Goal: Complete application form

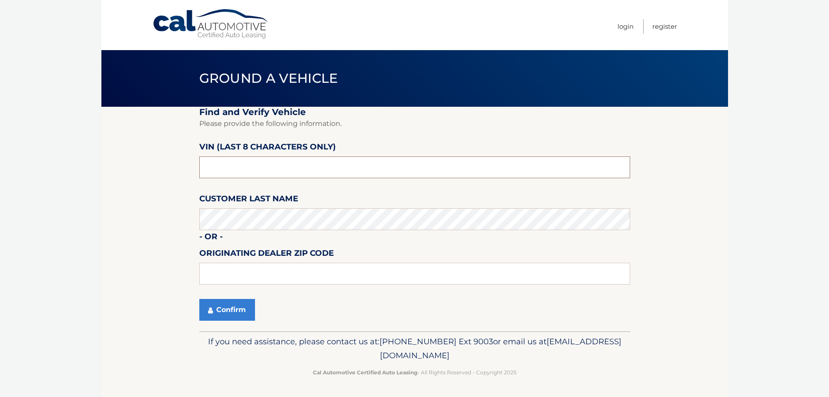
click at [284, 166] on input "text" at bounding box center [414, 167] width 431 height 22
click at [285, 166] on input "text" at bounding box center [414, 167] width 431 height 22
drag, startPoint x: 237, startPoint y: 166, endPoint x: 127, endPoint y: 144, distance: 112.4
click at [127, 147] on section "Find and Verify Vehicle Please provide the following information. VIN (last 8 c…" at bounding box center [414, 219] width 627 height 224
type input "NC219561"
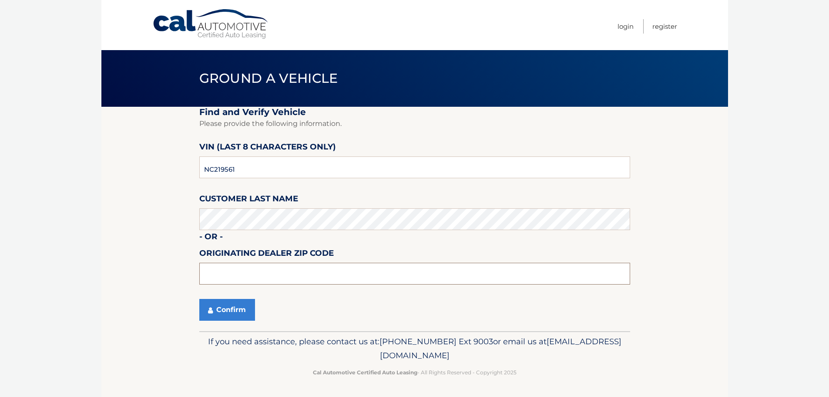
click at [238, 271] on input "text" at bounding box center [414, 274] width 431 height 22
type input "33483"
click at [217, 313] on button "Confirm" at bounding box center [227, 310] width 56 height 22
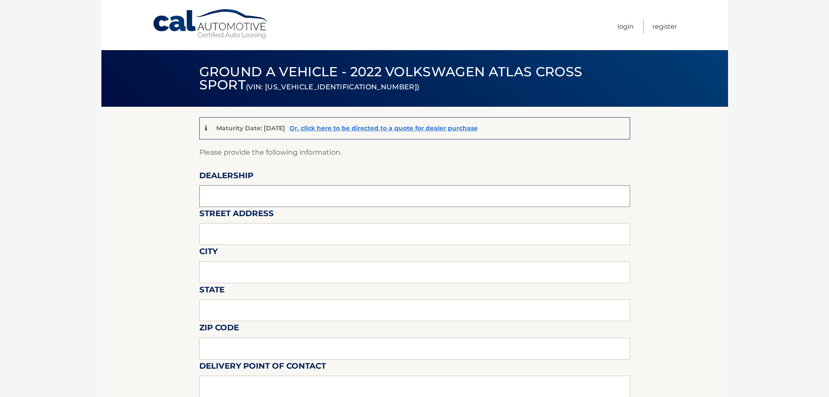
click at [234, 195] on input "text" at bounding box center [414, 196] width 431 height 22
type input "[PERSON_NAME] Volksagen of [GEOGRAPHIC_DATA]"
click at [256, 233] on input "text" at bounding box center [414, 234] width 431 height 22
type input "2401 North Federal Highway"
click at [262, 274] on input "text" at bounding box center [414, 272] width 431 height 22
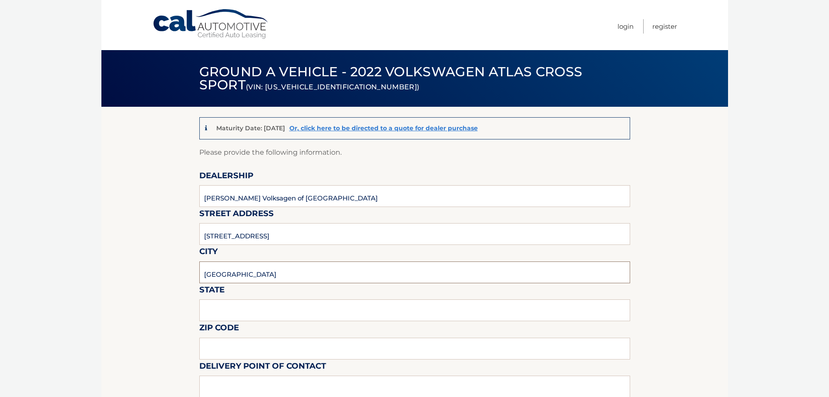
type input "Delray Beach"
type input "f"
type input "Florida"
type input "3"
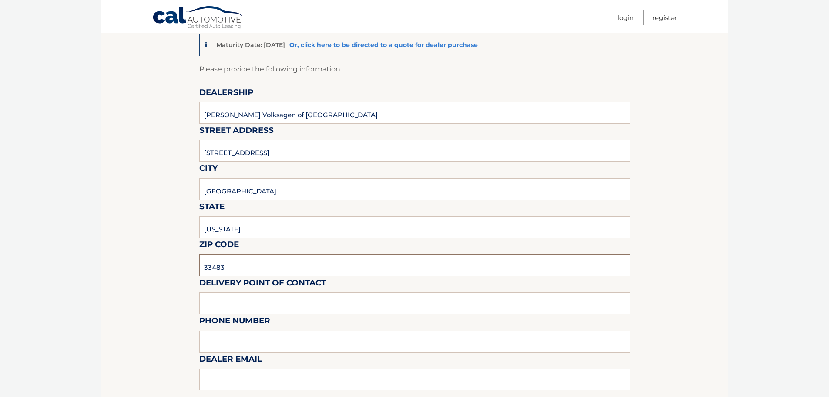
scroll to position [87, 0]
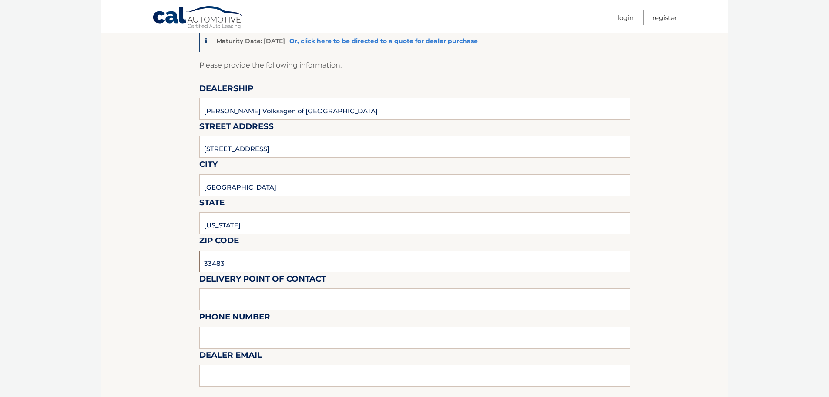
type input "33483"
click at [249, 289] on input "text" at bounding box center [414, 299] width 431 height 22
type input "m"
type input "Matt Dion"
type input "978-333-3335"
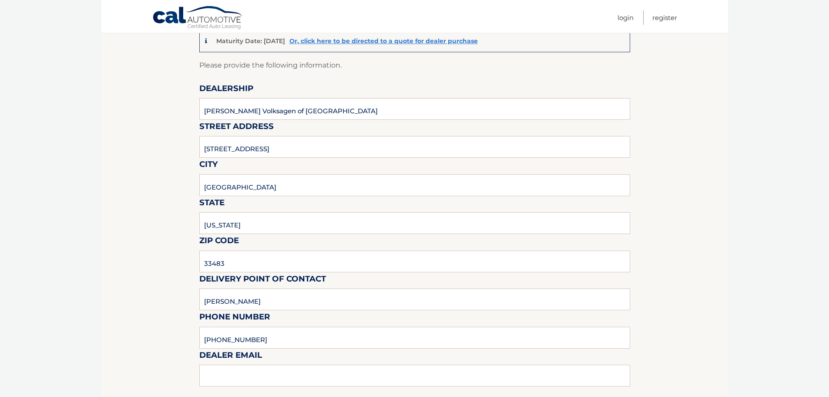
click at [270, 377] on div "Sales Rep / Alternative Point of Contact" at bounding box center [414, 385] width 431 height 61
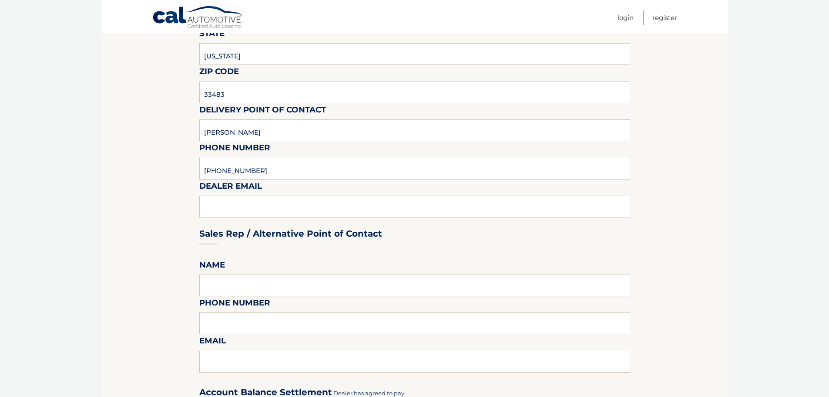
scroll to position [305, 0]
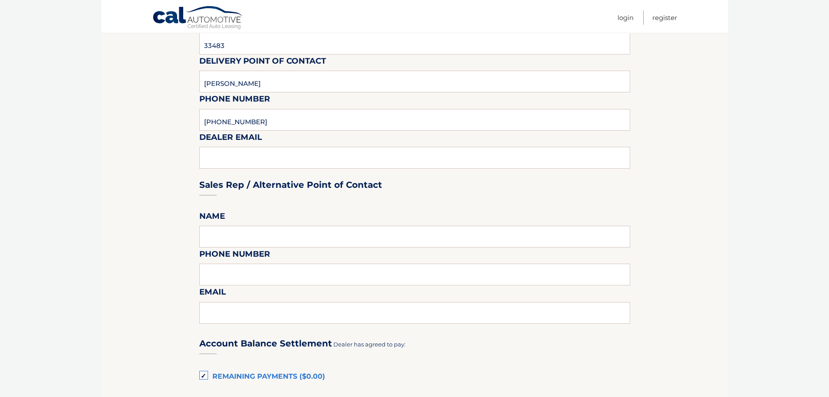
click at [224, 154] on div "Sales Rep / Alternative Point of Contact" at bounding box center [414, 168] width 431 height 61
click at [140, 219] on section "Maturity Date: 09/04/2025 Or, click here to be directed to a quote for dealer p…" at bounding box center [414, 279] width 627 height 954
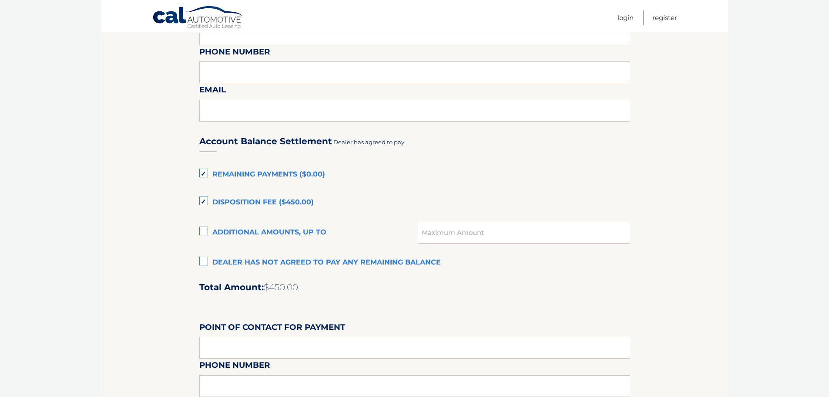
scroll to position [522, 0]
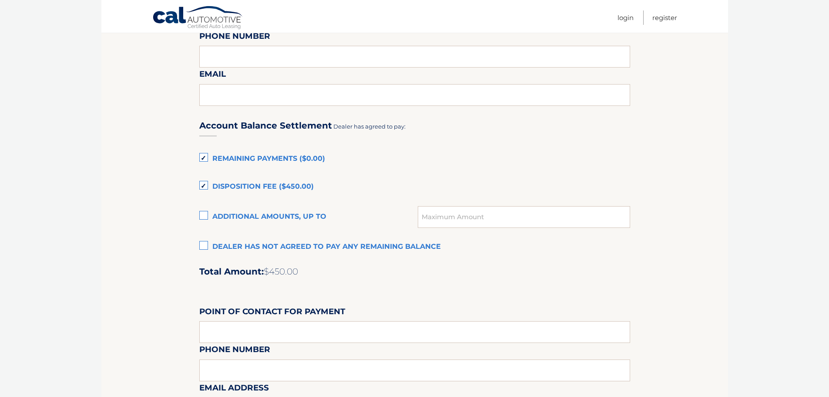
click at [201, 181] on label "Disposition Fee ($450.00)" at bounding box center [414, 186] width 431 height 17
click at [0, 0] on input "Disposition Fee ($450.00)" at bounding box center [0, 0] width 0 height 0
click at [202, 162] on label "Remaining Payments ($0.00)" at bounding box center [414, 158] width 431 height 17
click at [0, 0] on input "Remaining Payments ($0.00)" at bounding box center [0, 0] width 0 height 0
click at [205, 241] on label "Dealer has not agreed to pay any remaining balance" at bounding box center [414, 246] width 431 height 17
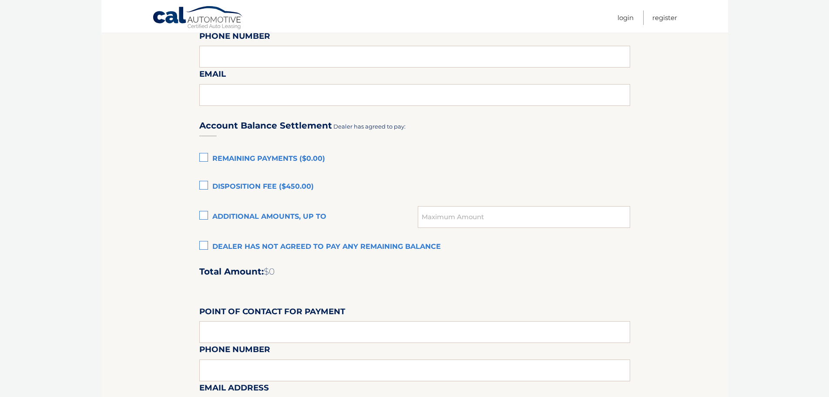
click at [0, 0] on input "Dealer has not agreed to pay any remaining balance" at bounding box center [0, 0] width 0 height 0
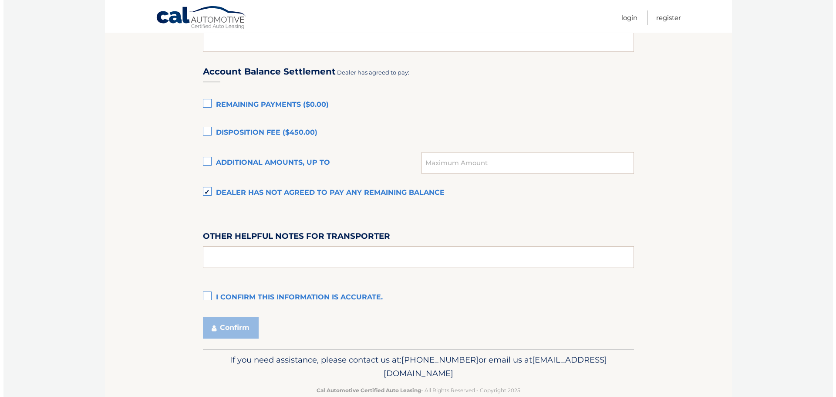
scroll to position [595, 0]
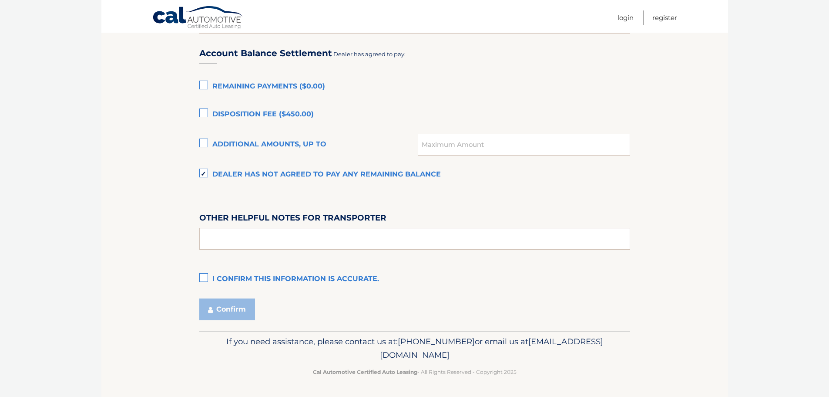
click at [199, 278] on label "I confirm this information is accurate." at bounding box center [414, 278] width 431 height 17
click at [0, 0] on input "I confirm this information is accurate." at bounding box center [0, 0] width 0 height 0
click at [219, 309] on button "Confirm" at bounding box center [227, 309] width 56 height 22
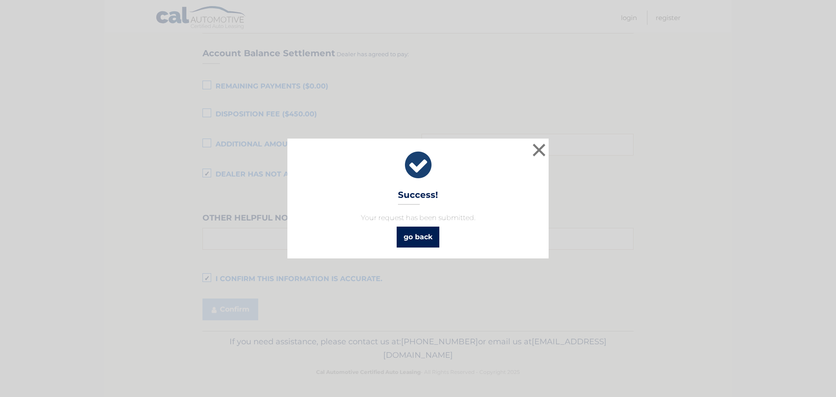
click at [419, 235] on link "go back" at bounding box center [418, 236] width 43 height 21
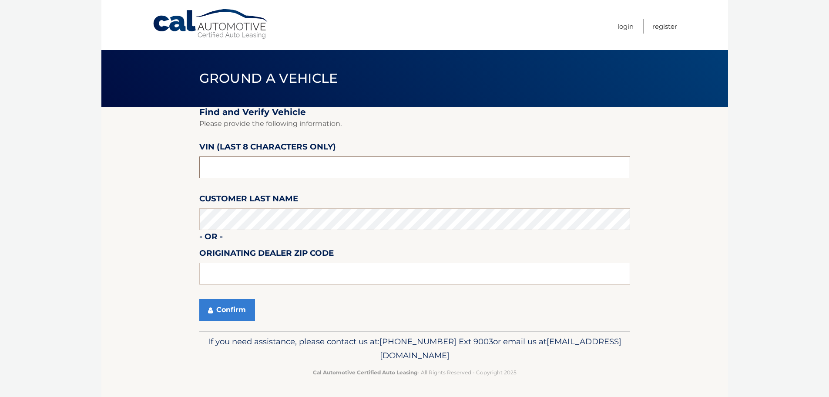
click at [261, 168] on input "text" at bounding box center [414, 167] width 431 height 22
click at [260, 168] on input "text" at bounding box center [414, 167] width 431 height 22
click at [259, 168] on input "text" at bounding box center [414, 167] width 431 height 22
drag, startPoint x: 230, startPoint y: 173, endPoint x: 84, endPoint y: 177, distance: 145.9
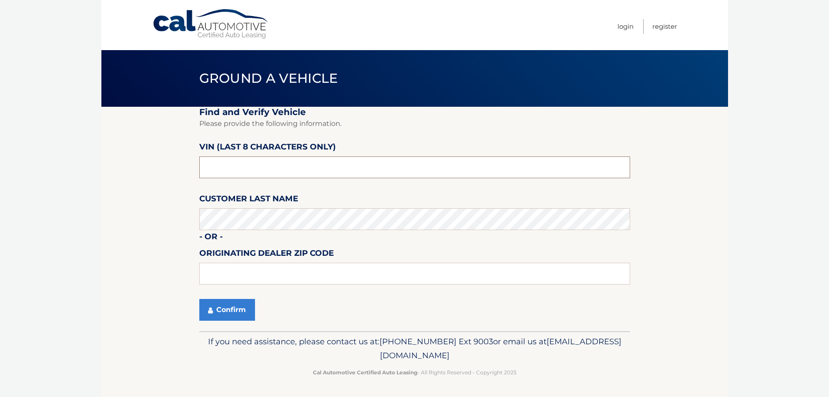
click at [84, 177] on body "Cal Automotive Menu Login Register Ground a Vehicle" at bounding box center [414, 198] width 829 height 397
type input "NM096560"
click at [262, 276] on input "text" at bounding box center [414, 274] width 431 height 22
type input "33483"
click at [229, 312] on button "Confirm" at bounding box center [227, 310] width 56 height 22
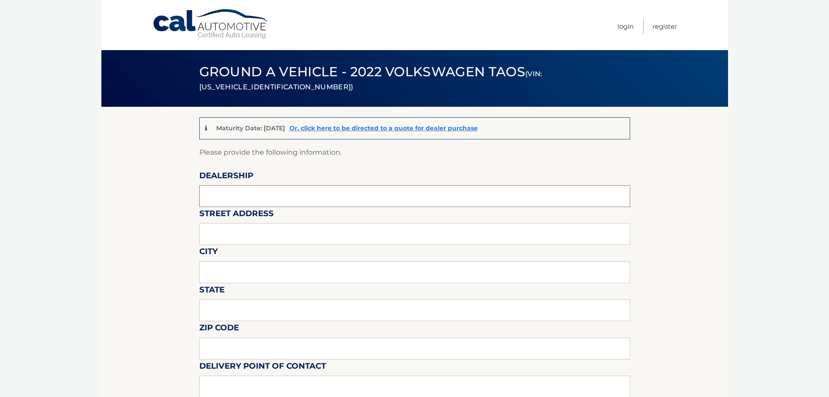
click at [248, 195] on input "text" at bounding box center [414, 196] width 431 height 22
type input "[PERSON_NAME] Volksagen of [GEOGRAPHIC_DATA]"
click at [247, 233] on input "text" at bounding box center [414, 234] width 431 height 22
type input "[STREET_ADDRESS]"
click at [235, 280] on input "text" at bounding box center [414, 272] width 431 height 22
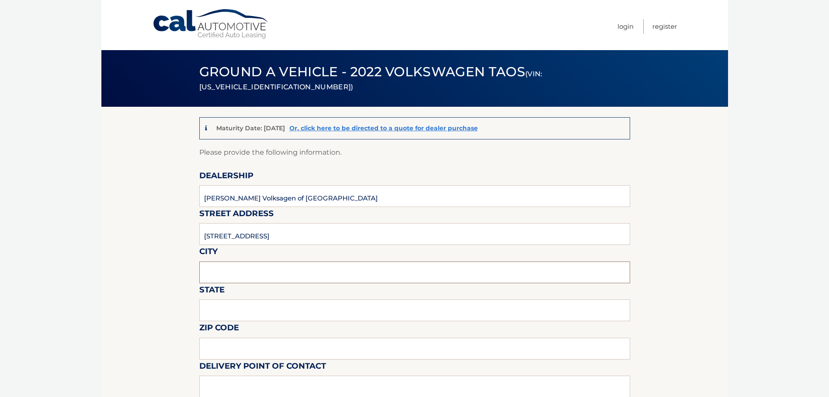
click at [231, 277] on input "text" at bounding box center [414, 272] width 431 height 22
type input "Delray Beach"
click at [229, 310] on input "text" at bounding box center [414, 310] width 431 height 22
type input "f"
type input "Florida"
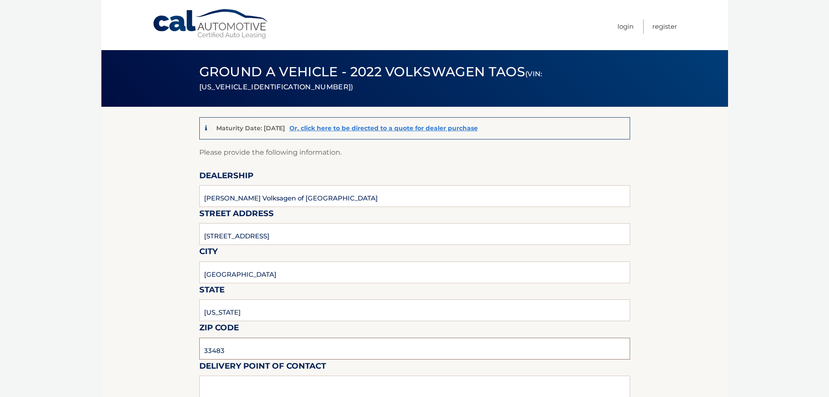
type input "33483"
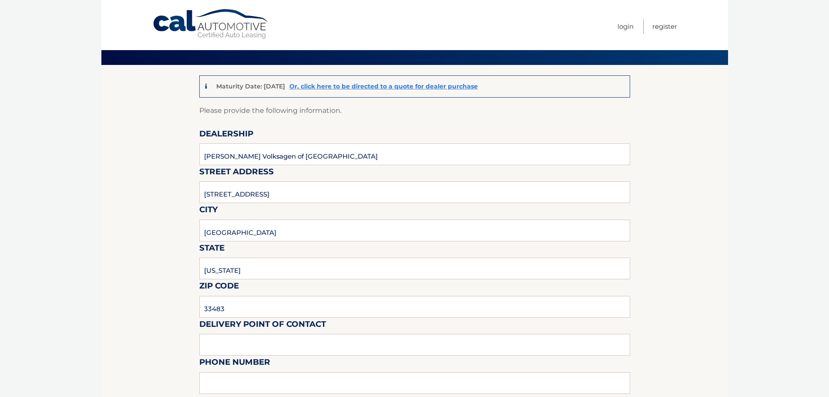
scroll to position [131, 0]
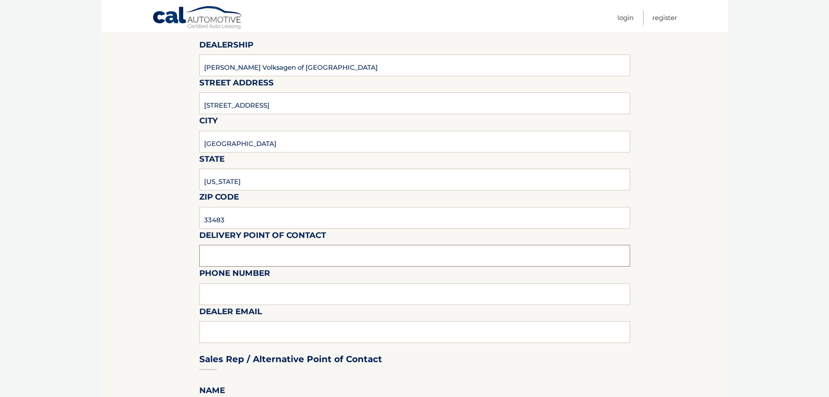
click at [228, 253] on input "text" at bounding box center [414, 256] width 431 height 22
type input "m"
type input "Matt Dion"
click at [254, 291] on input "text" at bounding box center [414, 294] width 431 height 22
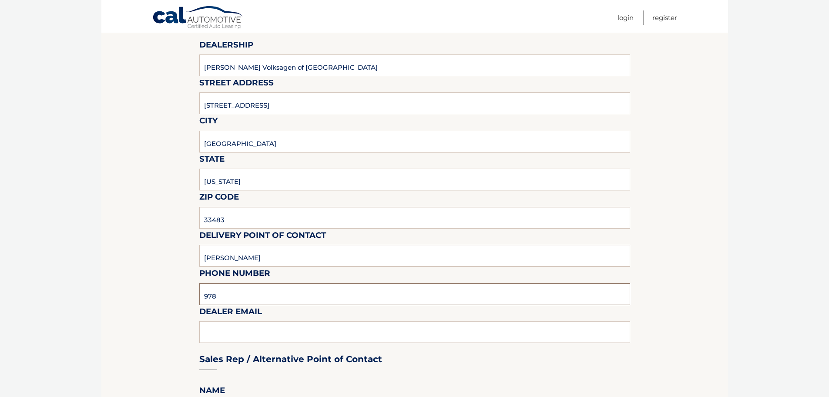
type input "978-333-3335"
click at [269, 331] on div "Sales Rep / Alternative Point of Contact" at bounding box center [414, 342] width 431 height 61
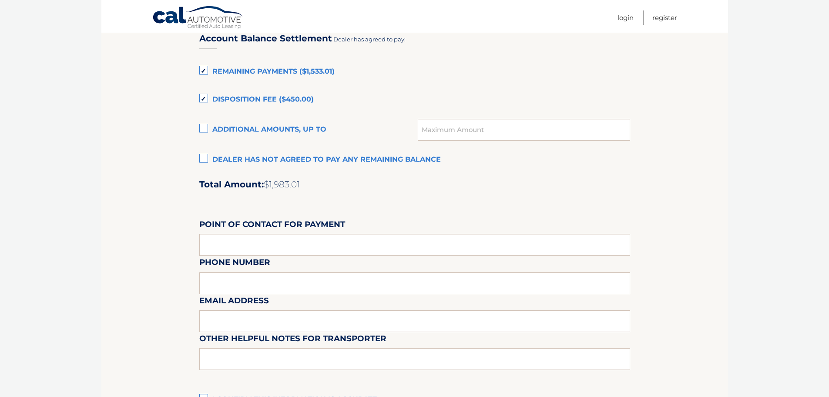
scroll to position [730, 0]
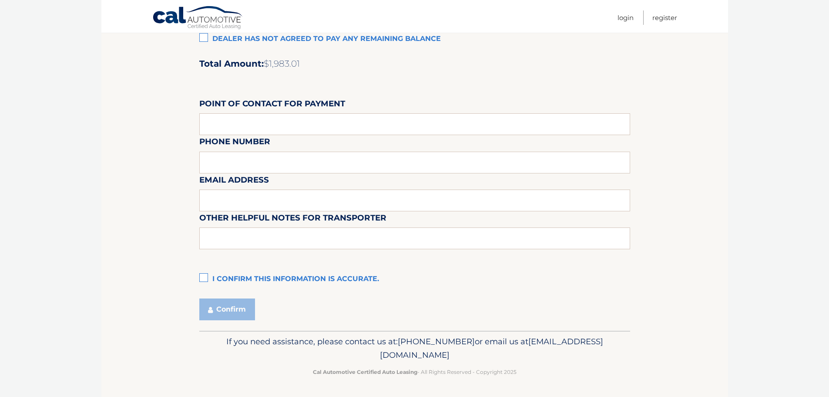
click at [204, 276] on label "I confirm this information is accurate." at bounding box center [414, 278] width 431 height 17
click at [0, 0] on input "I confirm this information is accurate." at bounding box center [0, 0] width 0 height 0
click at [226, 313] on button "Confirm" at bounding box center [227, 309] width 56 height 22
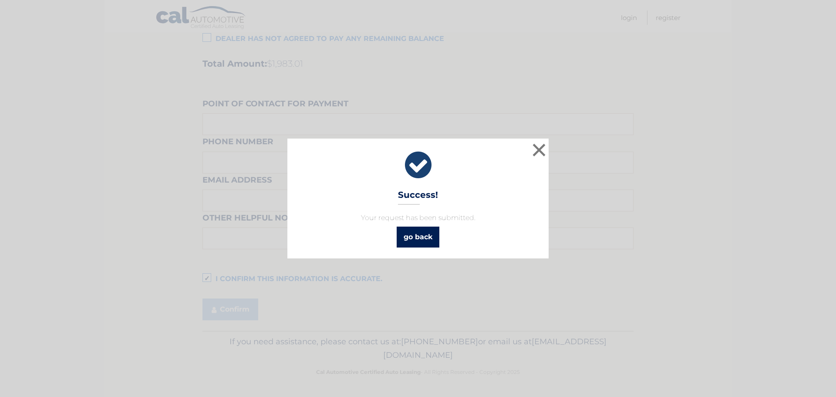
click at [416, 239] on link "go back" at bounding box center [418, 236] width 43 height 21
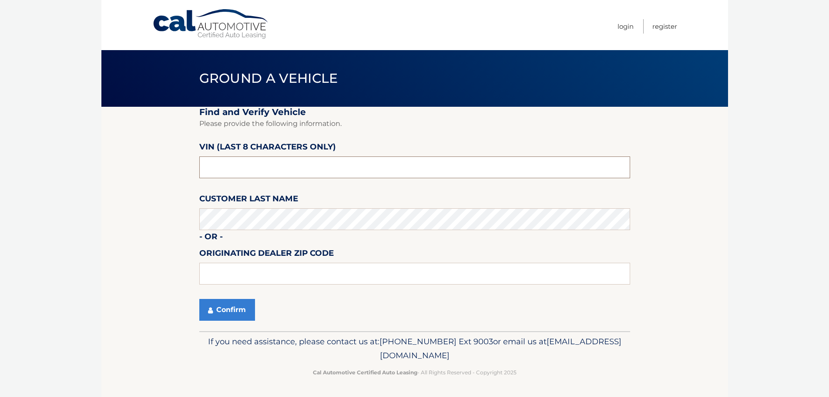
click at [273, 166] on input "text" at bounding box center [414, 167] width 431 height 22
type input "NM004942"
click at [225, 313] on button "Confirm" at bounding box center [227, 310] width 56 height 22
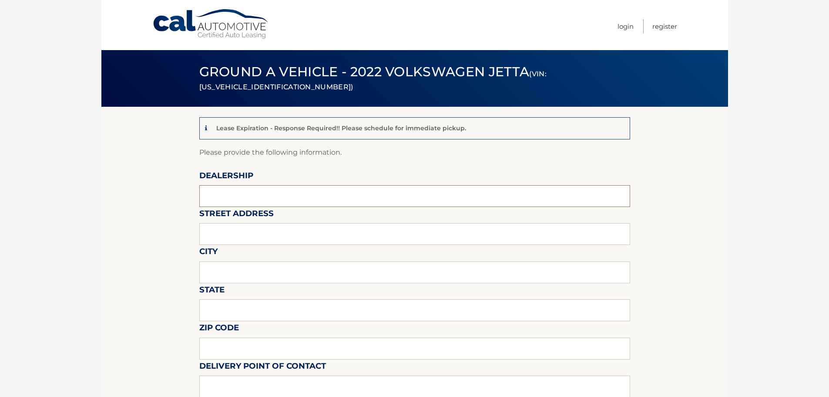
click at [253, 192] on input "text" at bounding box center [414, 196] width 431 height 22
type input "[PERSON_NAME] Volksagen of [GEOGRAPHIC_DATA]"
click at [276, 240] on input "text" at bounding box center [414, 234] width 431 height 22
type input "[STREET_ADDRESS]"
click at [266, 270] on input "text" at bounding box center [414, 272] width 431 height 22
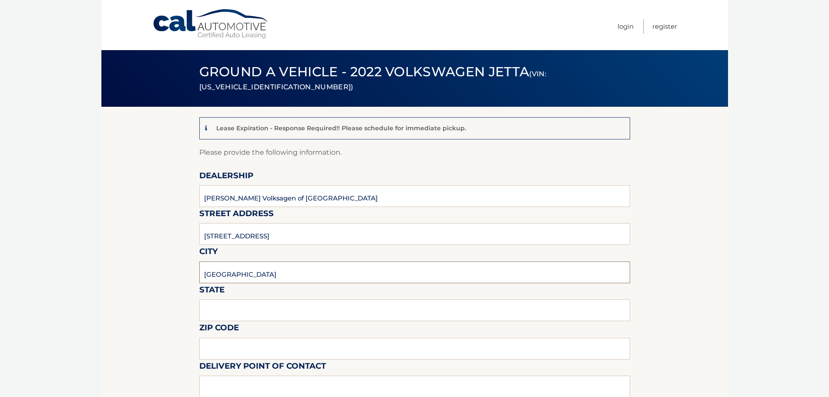
type input "Delray Beach"
type input "Florida"
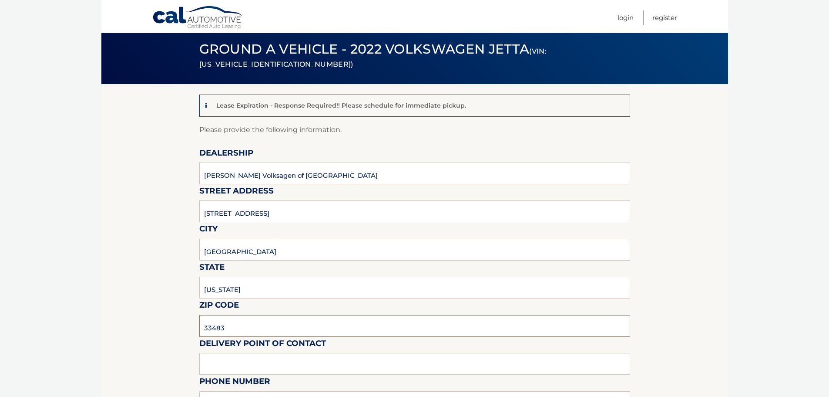
scroll to position [174, 0]
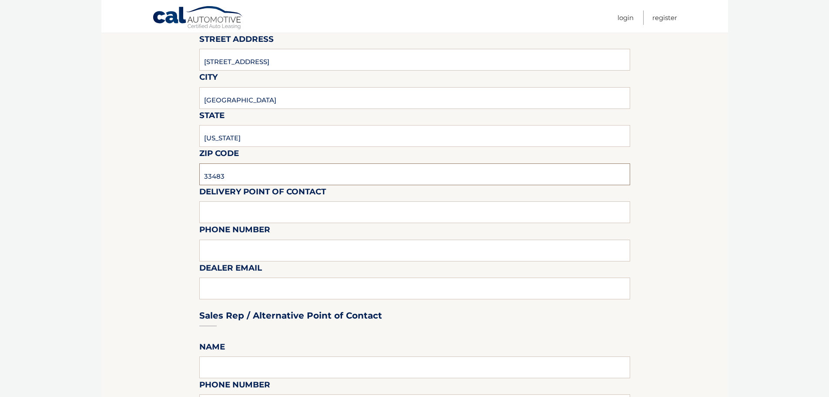
type input "33483"
click at [256, 210] on input "text" at bounding box center [414, 212] width 431 height 22
type input "Matt Dion"
click at [260, 250] on input "text" at bounding box center [414, 250] width 431 height 22
type input "978-333-3335"
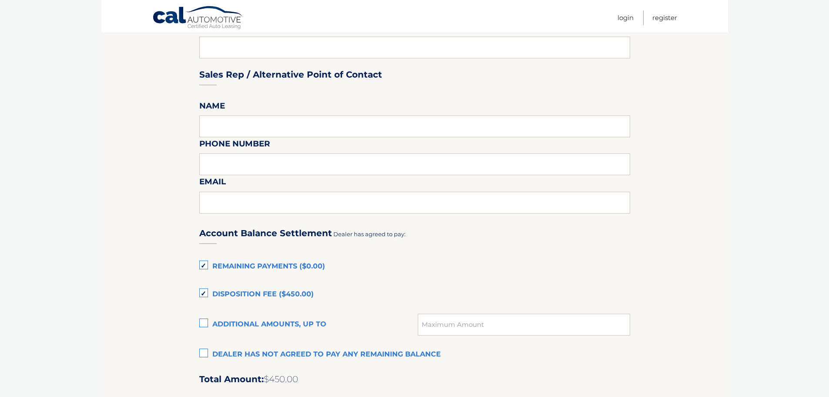
scroll to position [435, 0]
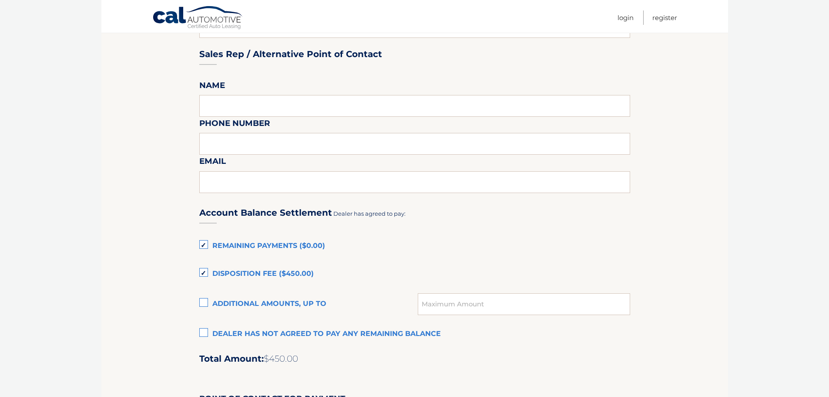
click at [203, 333] on label "Dealer has not agreed to pay any remaining balance" at bounding box center [414, 333] width 431 height 17
click at [0, 0] on input "Dealer has not agreed to pay any remaining balance" at bounding box center [0, 0] width 0 height 0
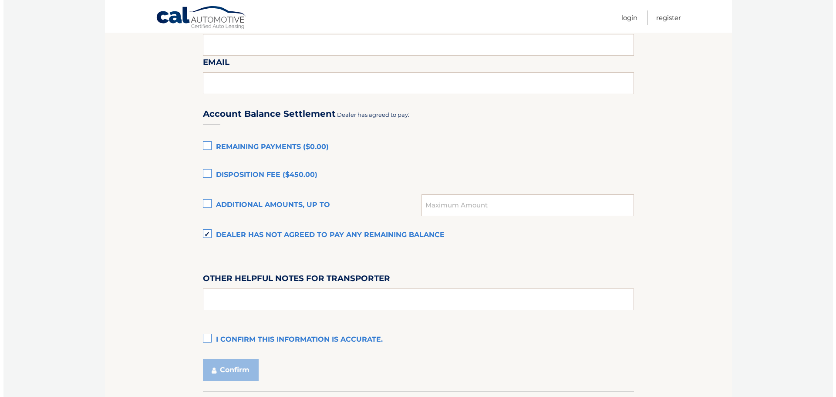
scroll to position [566, 0]
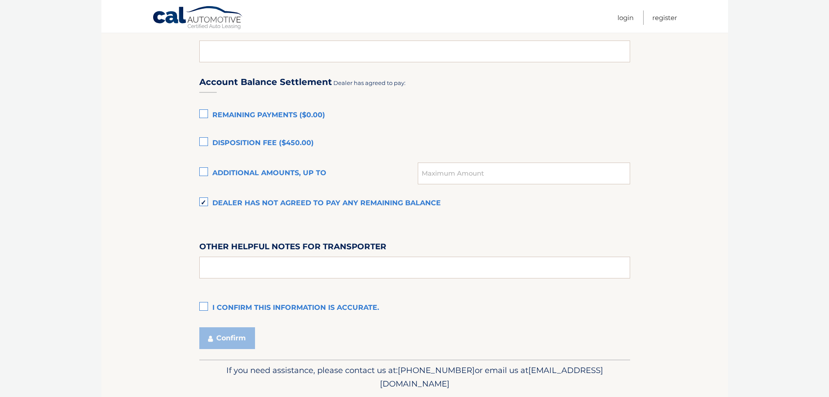
click at [199, 304] on label "I confirm this information is accurate." at bounding box center [414, 307] width 431 height 17
click at [0, 0] on input "I confirm this information is accurate." at bounding box center [0, 0] width 0 height 0
click at [218, 337] on button "Confirm" at bounding box center [227, 338] width 56 height 22
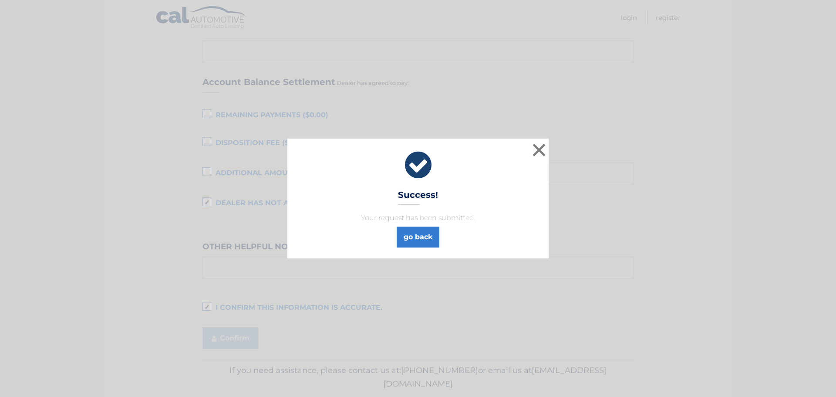
click at [417, 216] on p "Your request has been submitted." at bounding box center [417, 217] width 239 height 10
click at [426, 234] on link "go back" at bounding box center [418, 236] width 43 height 21
